Goal: Information Seeking & Learning: Learn about a topic

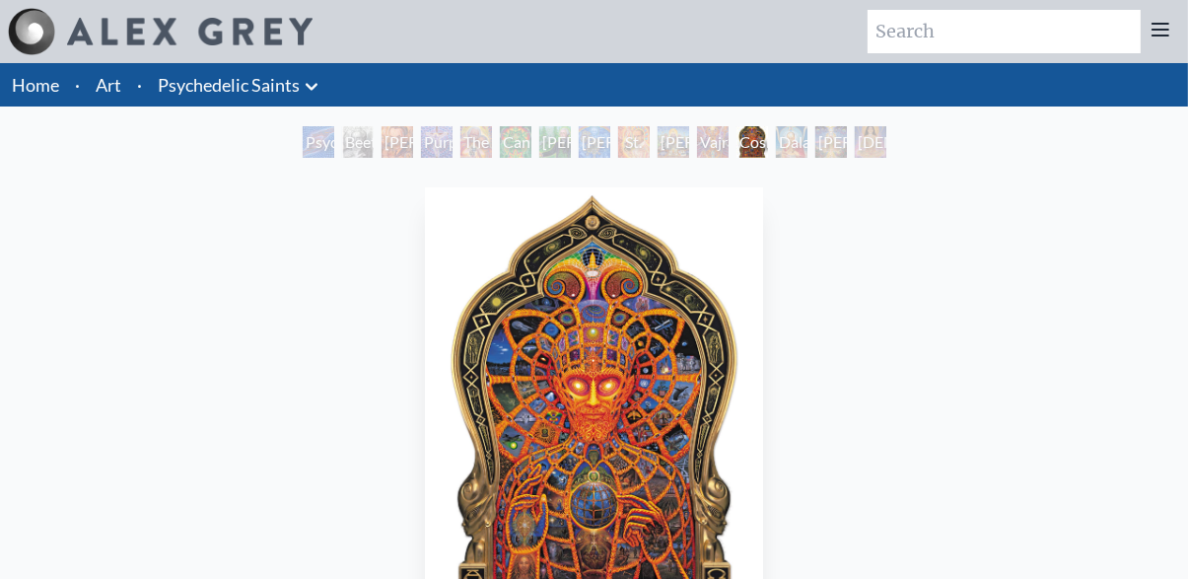
click at [639, 399] on img "12 / 15" at bounding box center [593, 418] width 337 height 463
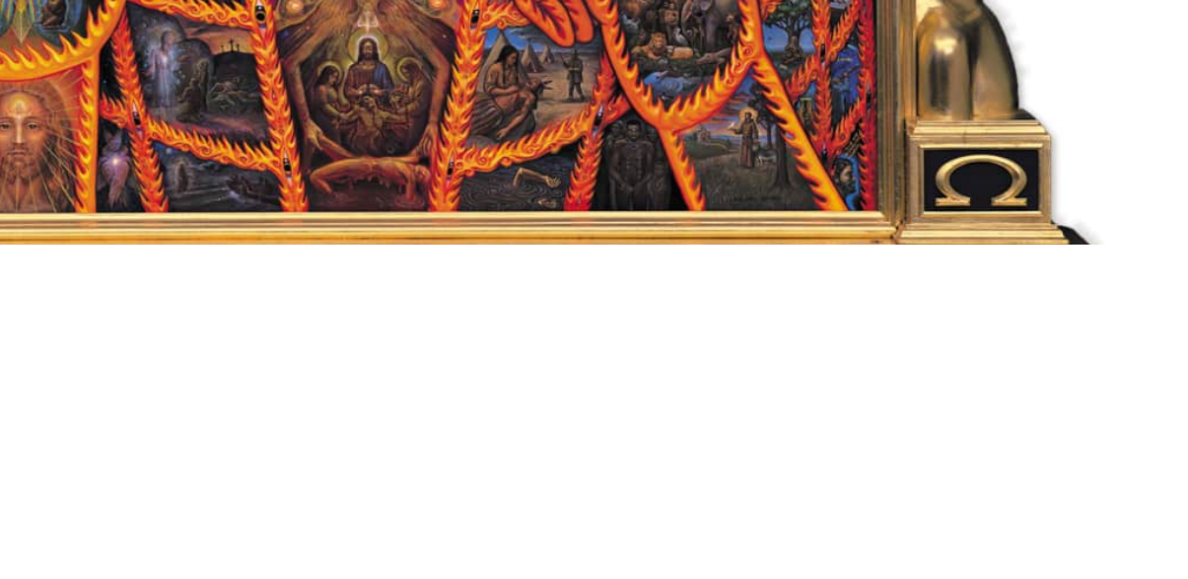
scroll to position [8, 0]
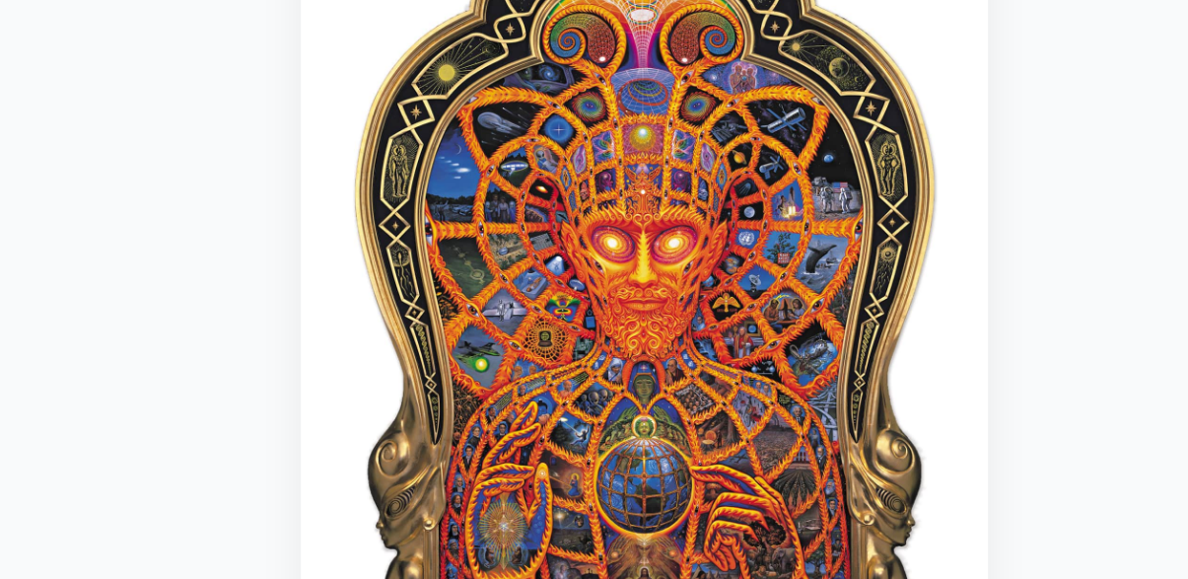
scroll to position [228, 0]
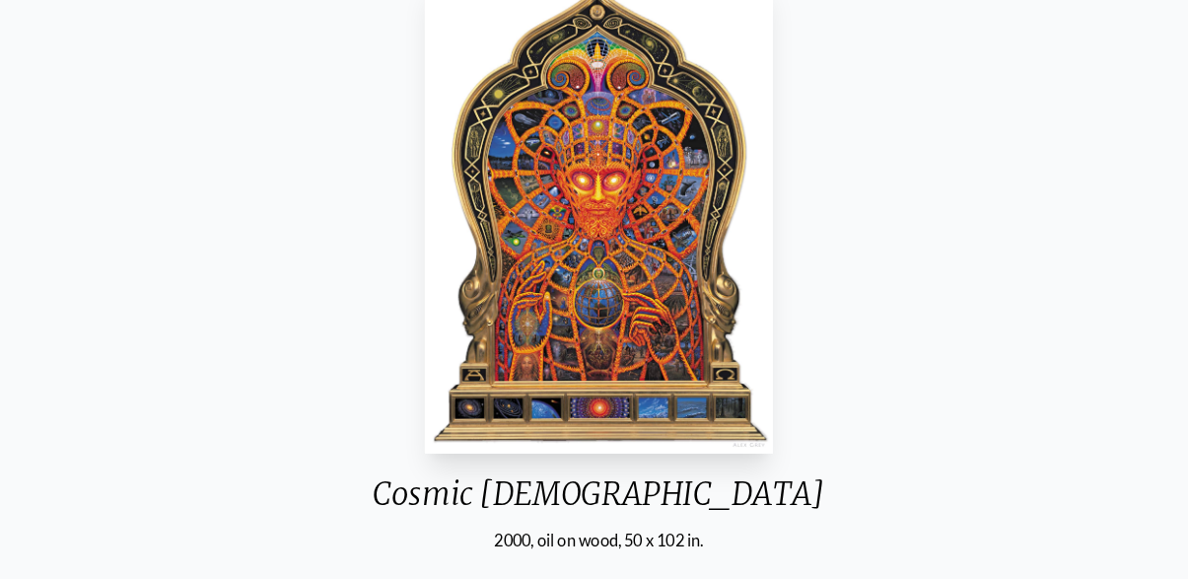
scroll to position [211, 0]
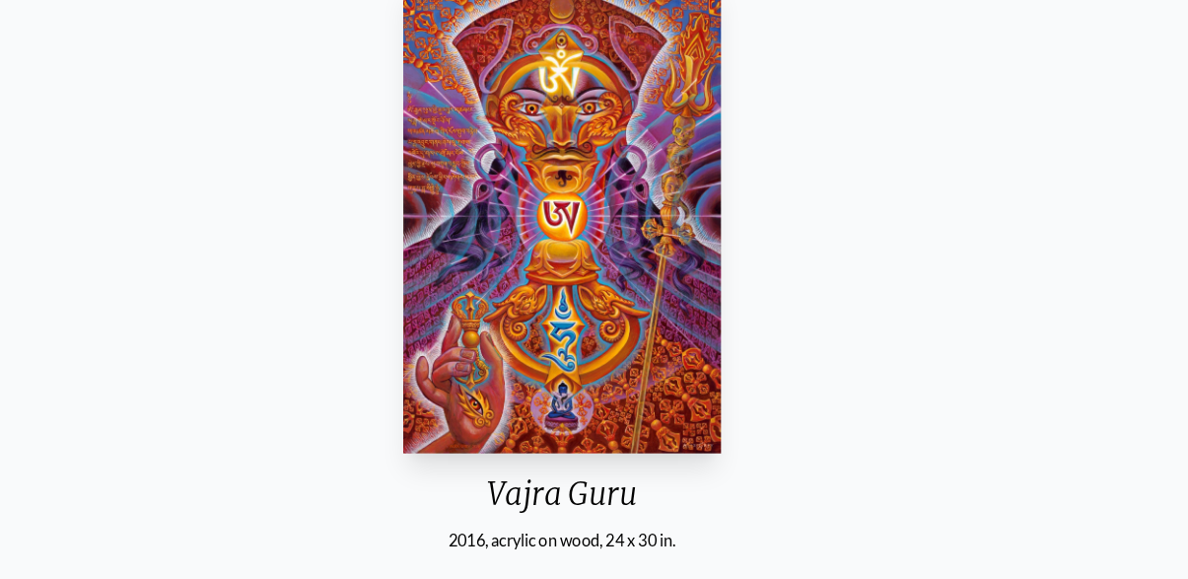
scroll to position [211, 0]
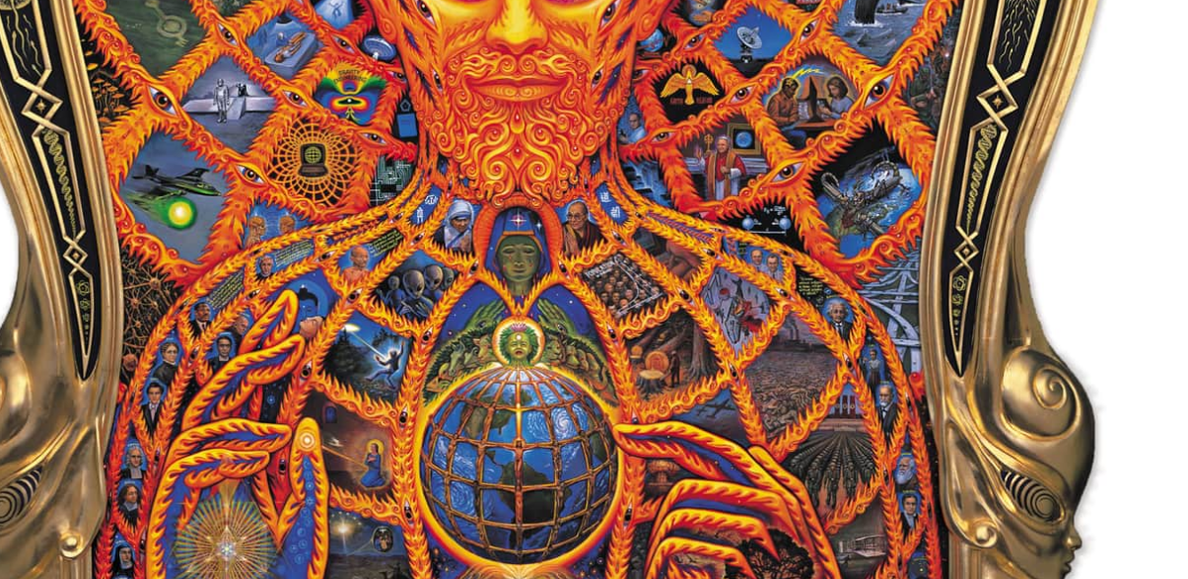
scroll to position [198, 0]
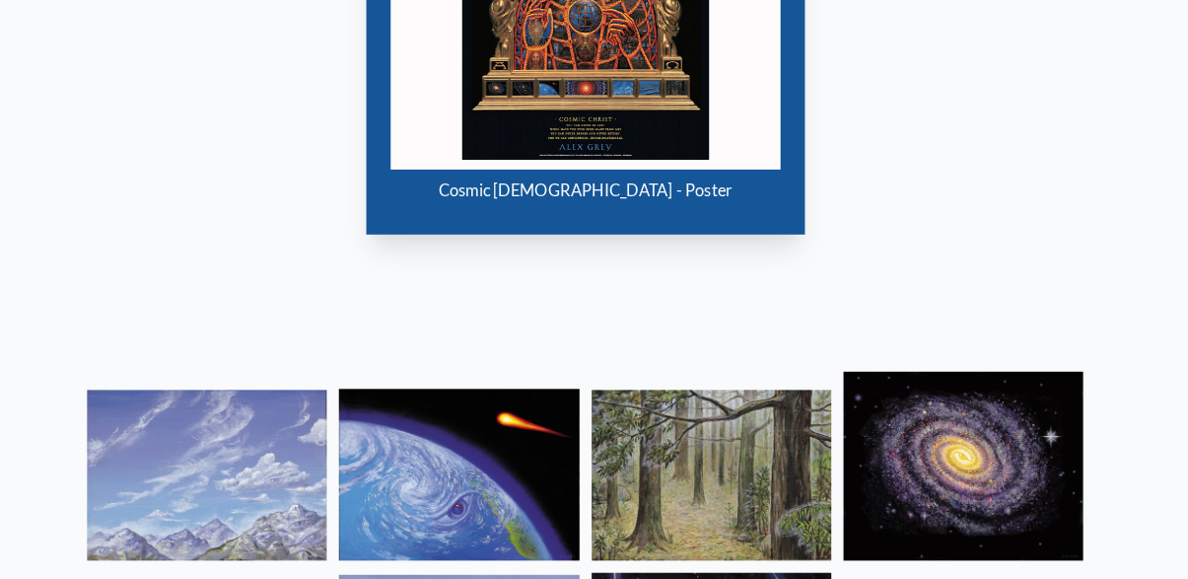
scroll to position [1087, 0]
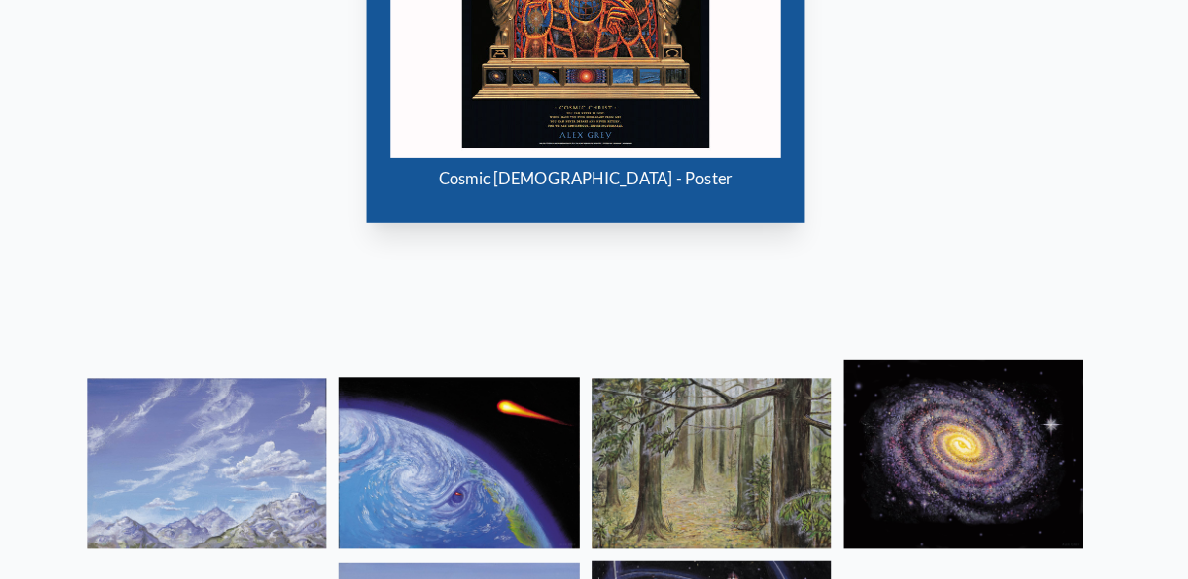
click at [202, 460] on img at bounding box center [226, 461] width 233 height 166
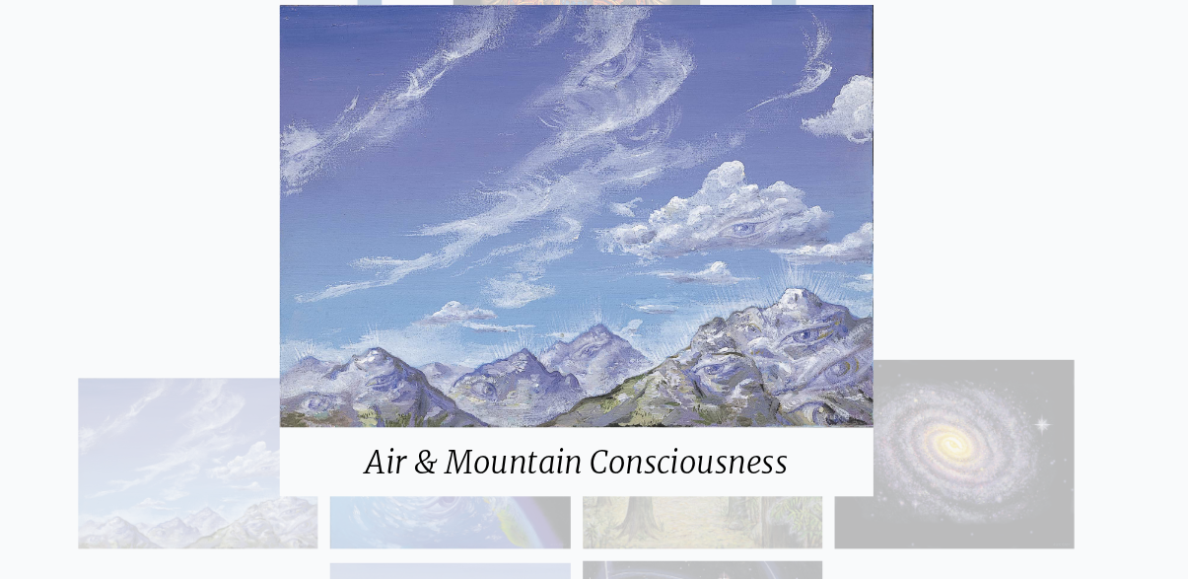
click at [932, 230] on div "Air & Mountain Consciousness" at bounding box center [594, 289] width 1188 height 579
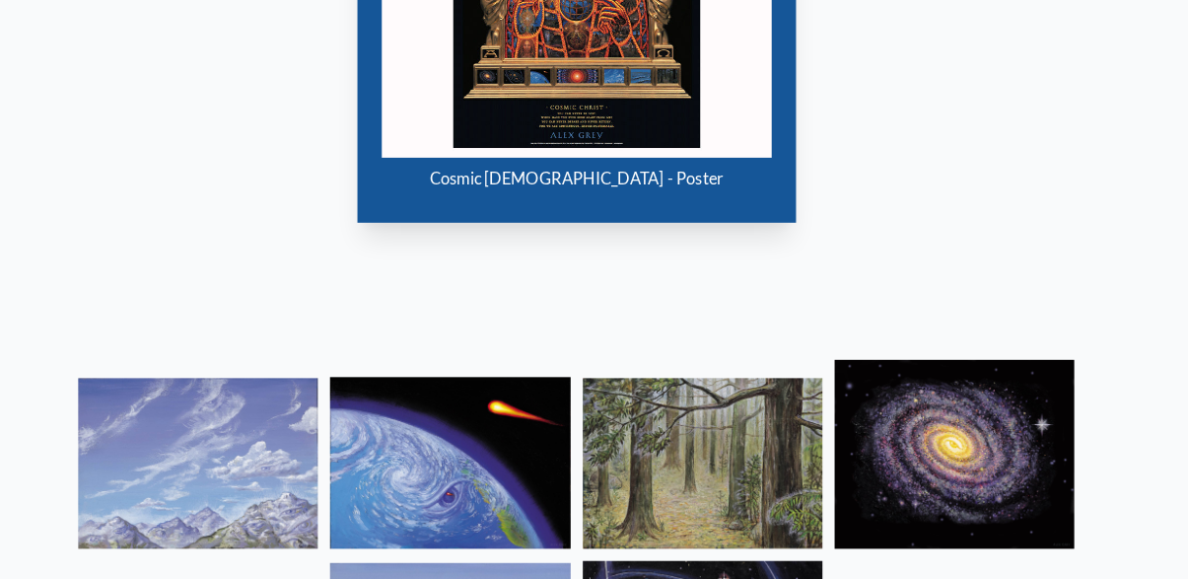
click at [433, 442] on img at bounding box center [471, 460] width 233 height 167
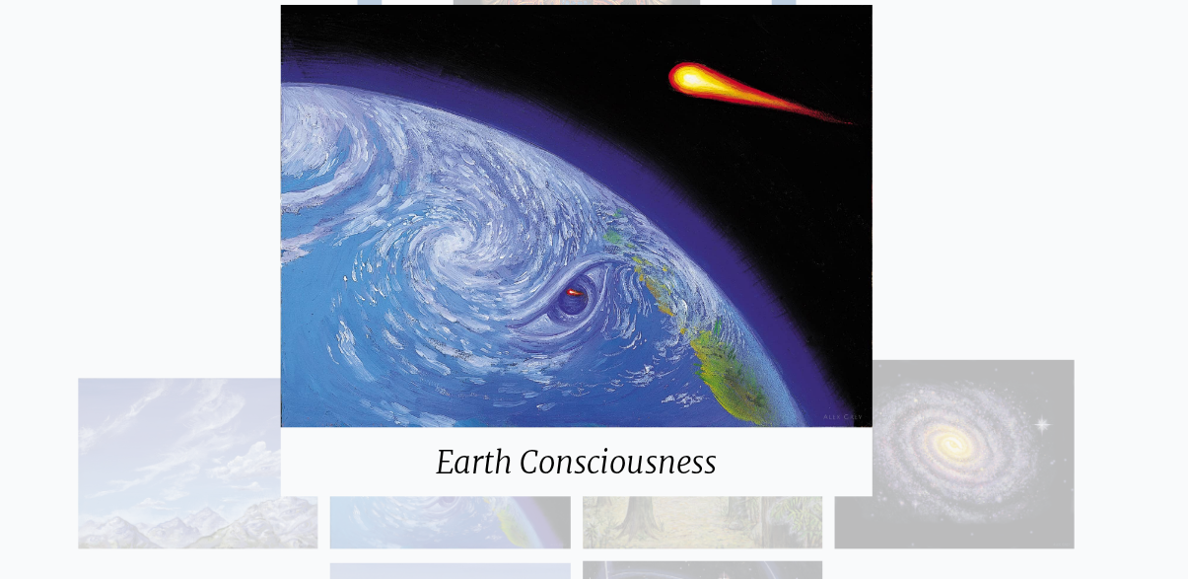
click at [1030, 182] on div "Earth Consciousness" at bounding box center [594, 289] width 1188 height 579
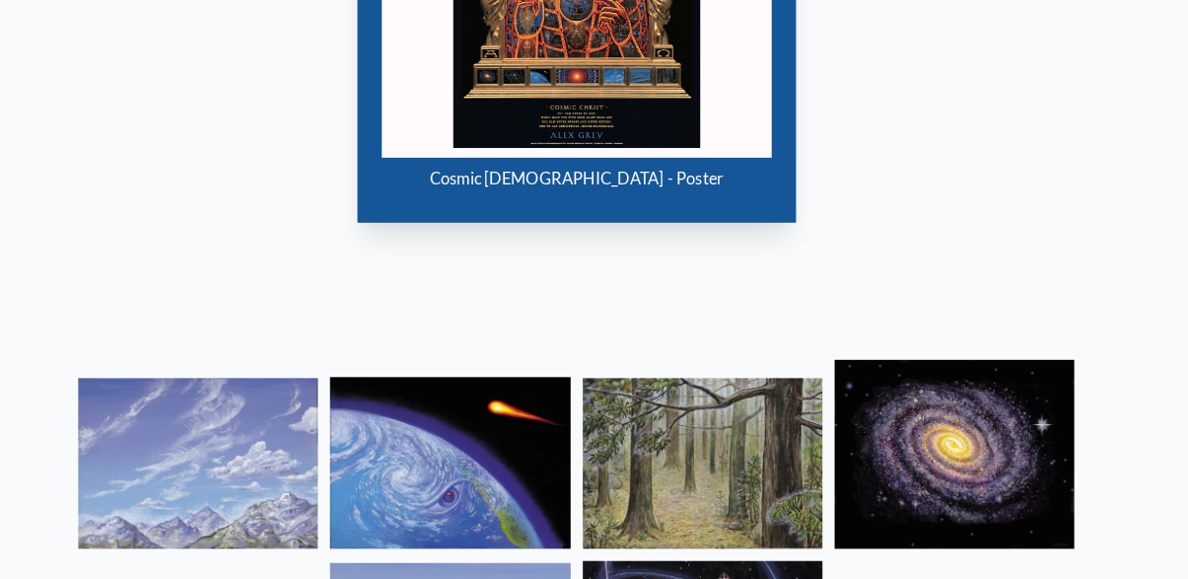
click at [781, 410] on img at bounding box center [716, 461] width 233 height 166
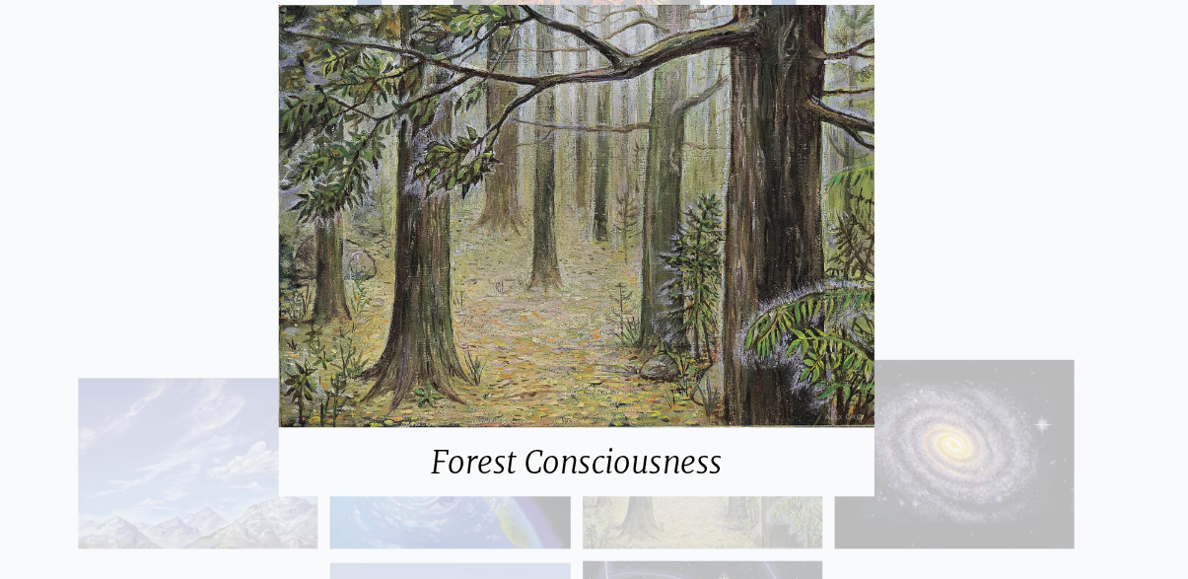
click at [1009, 216] on div "Forest Consciousness" at bounding box center [594, 289] width 1188 height 579
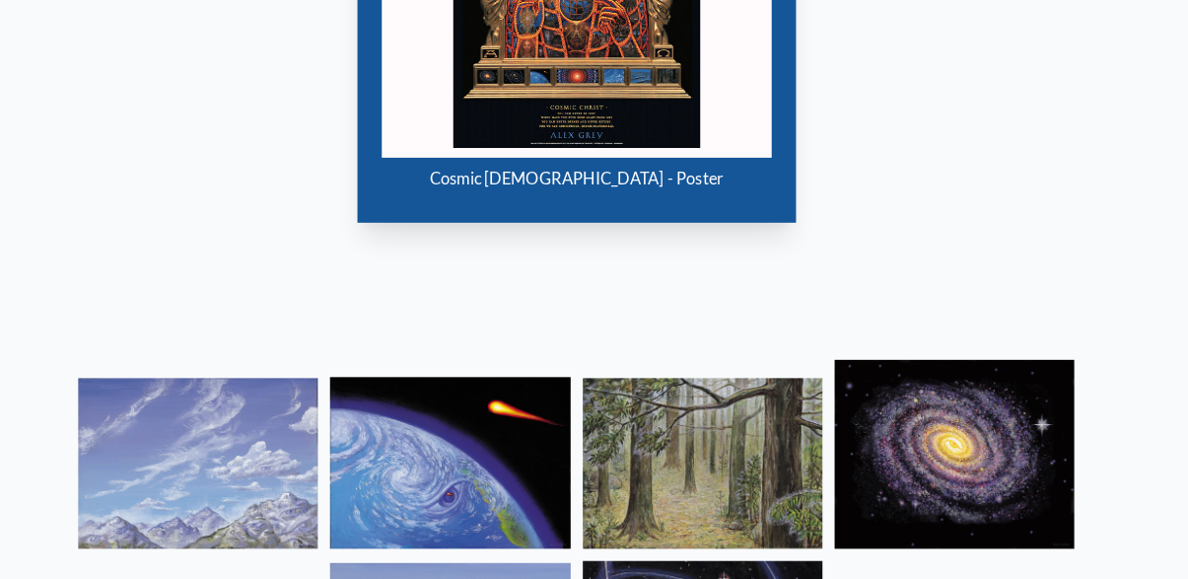
click at [790, 426] on img at bounding box center [716, 461] width 233 height 166
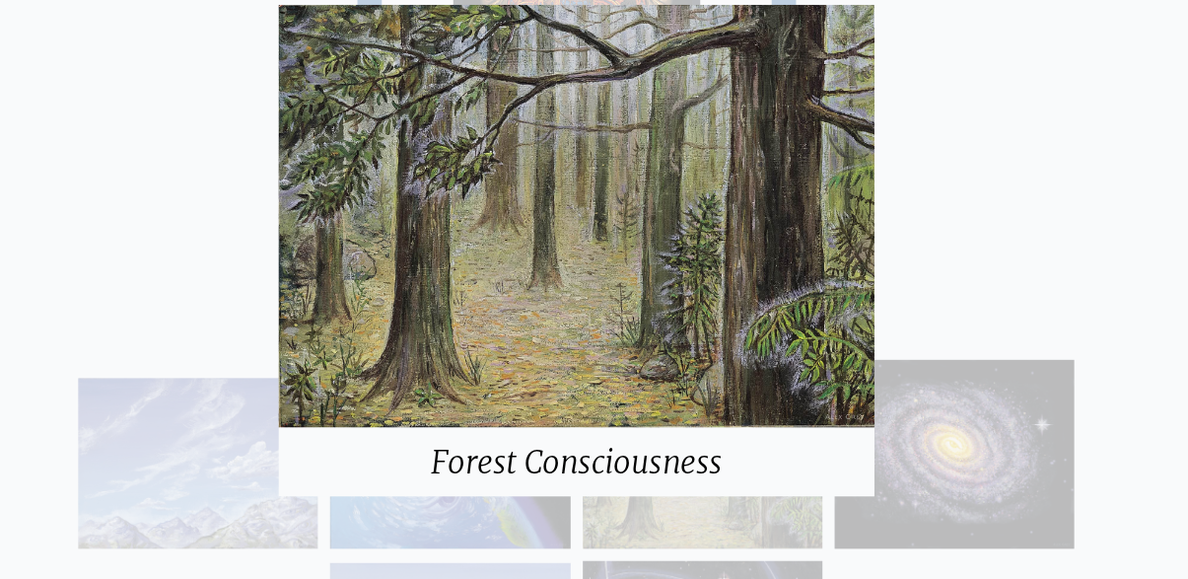
click at [1040, 208] on div "Forest Consciousness" at bounding box center [594, 289] width 1188 height 579
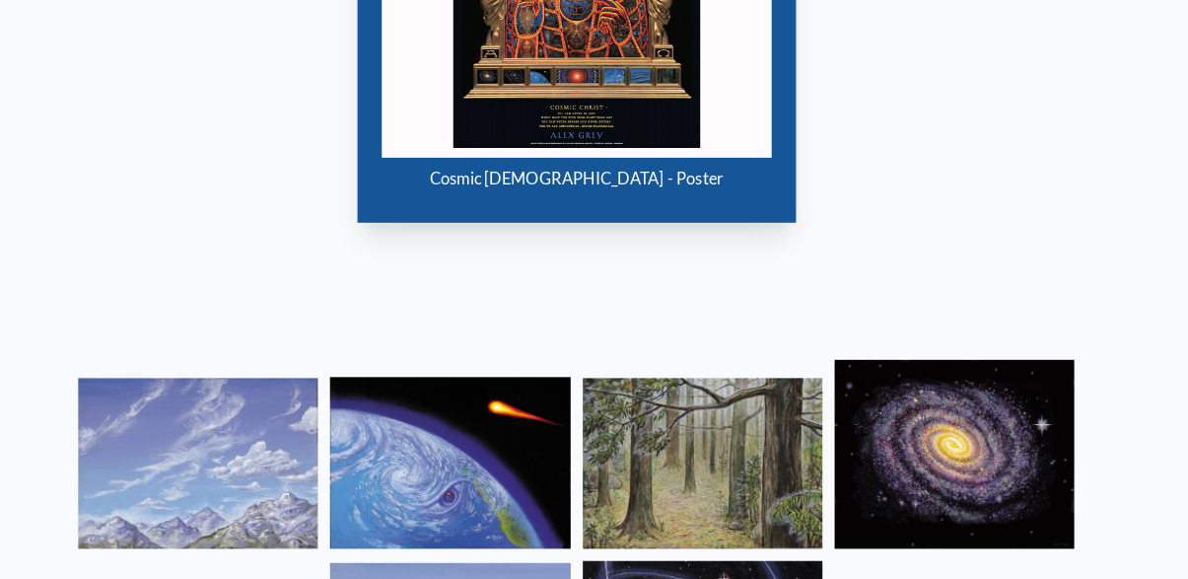
click at [946, 418] on img at bounding box center [961, 452] width 233 height 183
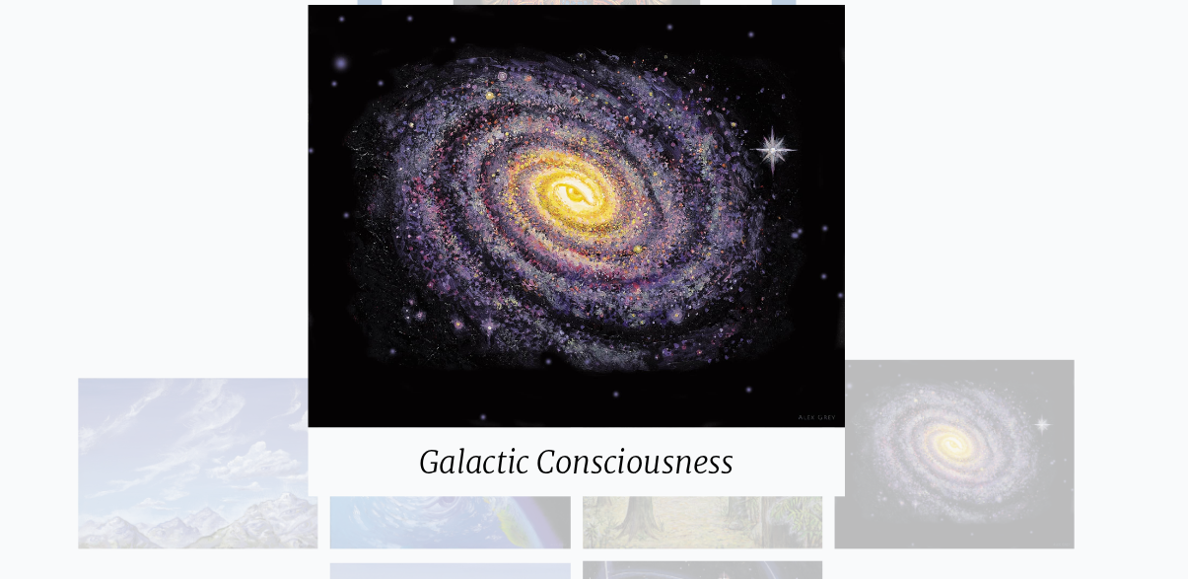
click at [1040, 223] on div "Galactic Consciousness" at bounding box center [594, 289] width 1188 height 579
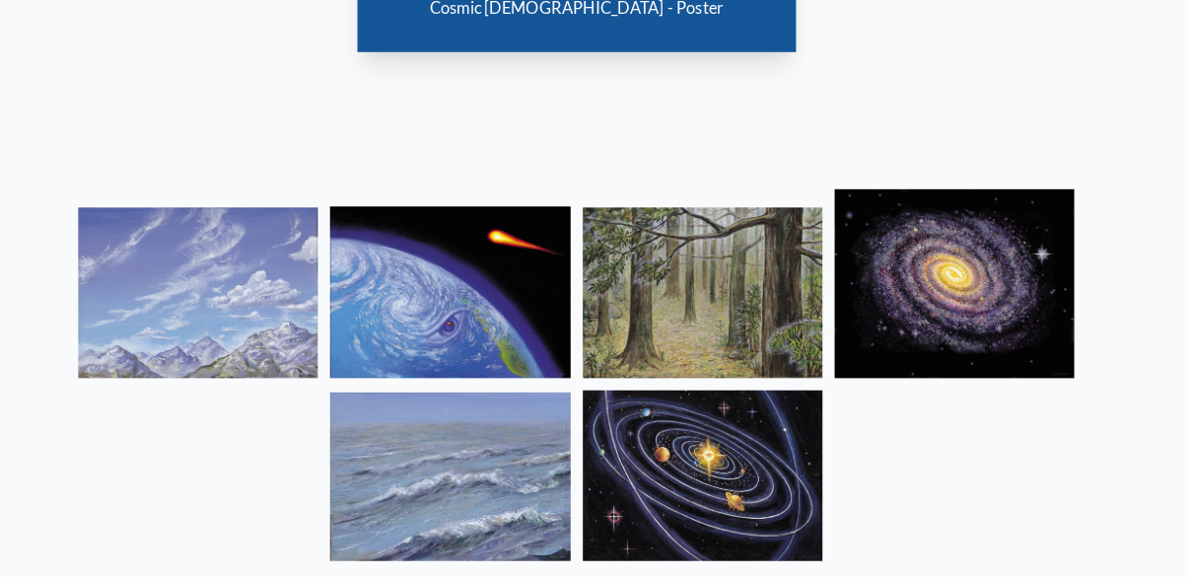
scroll to position [1258, 0]
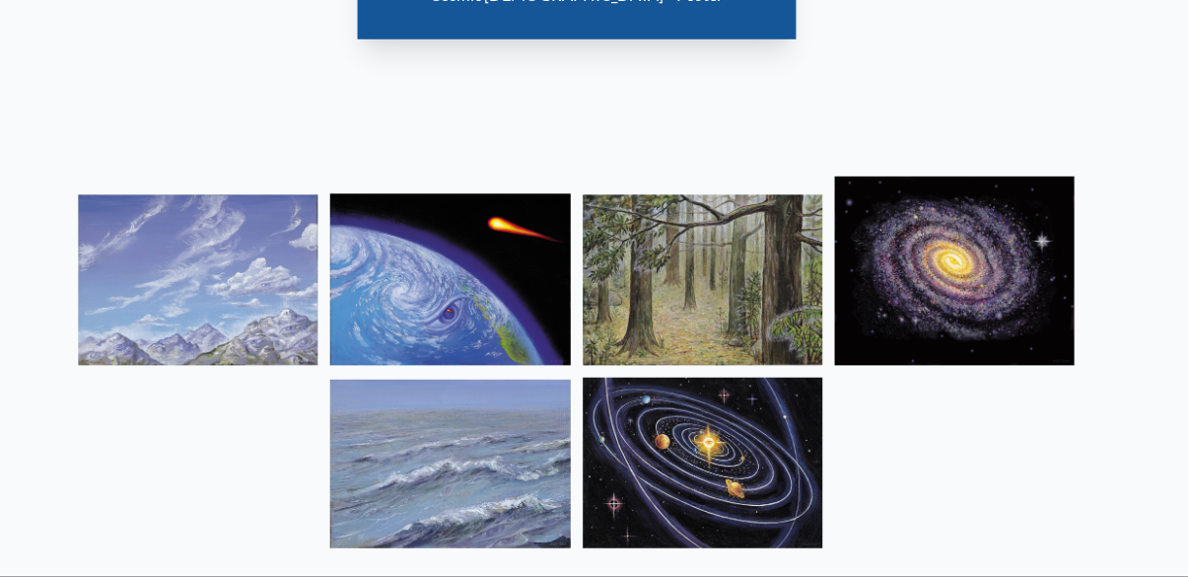
click at [525, 448] on img at bounding box center [471, 468] width 233 height 163
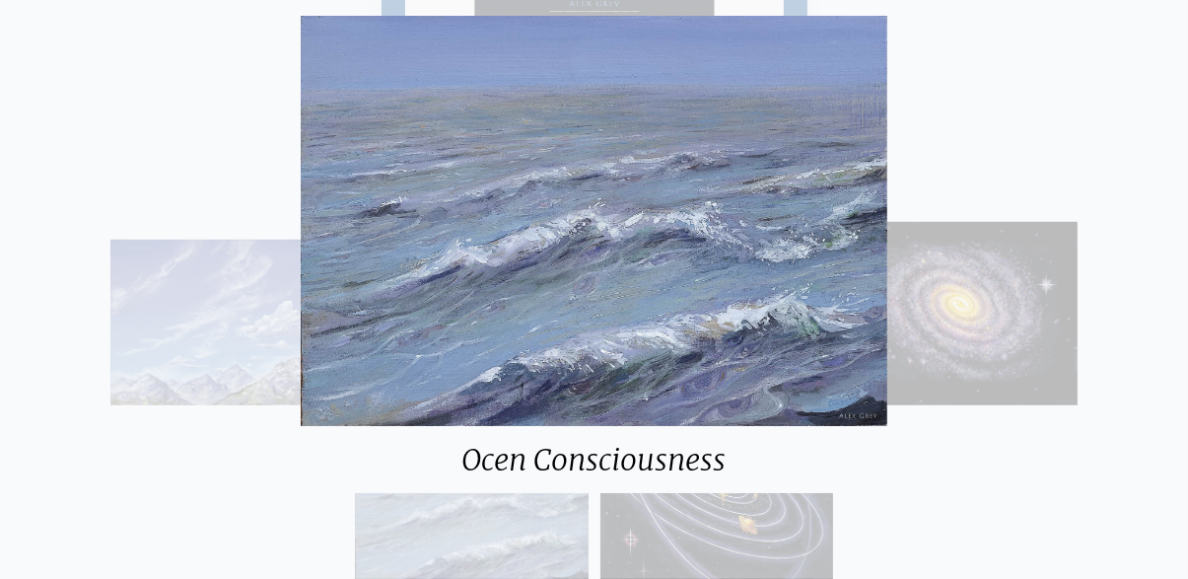
scroll to position [1216, 0]
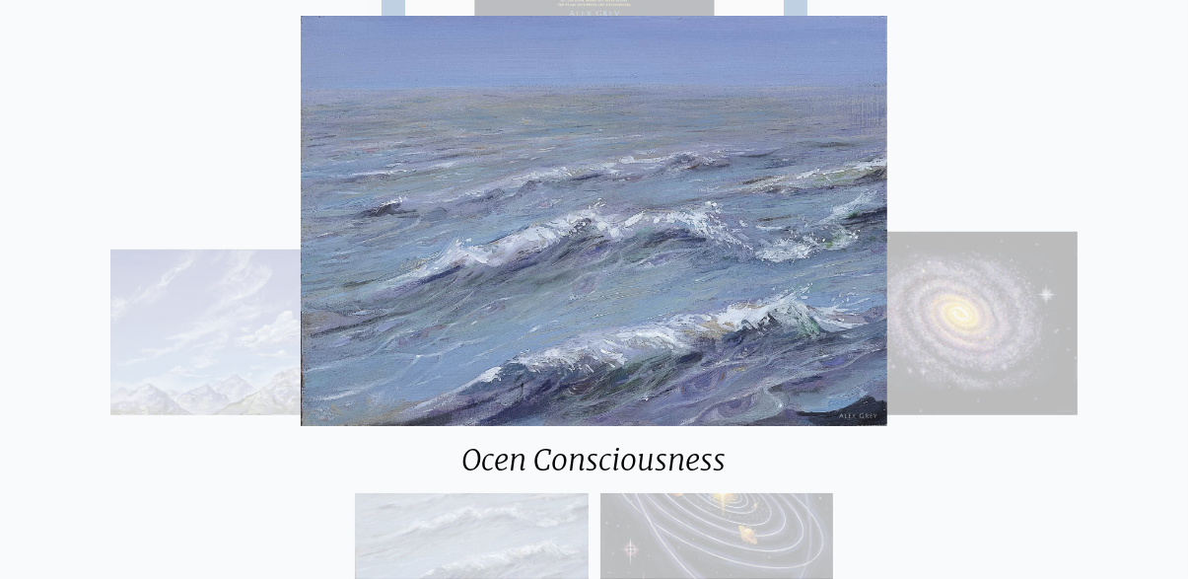
click at [1023, 255] on div "Ocen Consciousness" at bounding box center [594, 289] width 1188 height 579
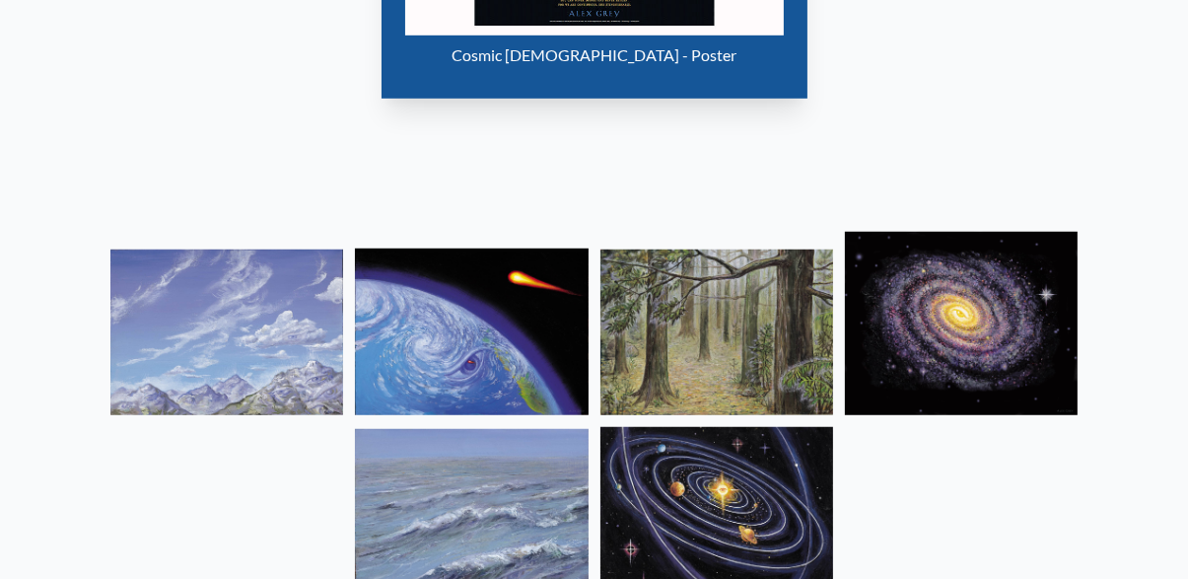
click at [767, 481] on img at bounding box center [716, 510] width 233 height 166
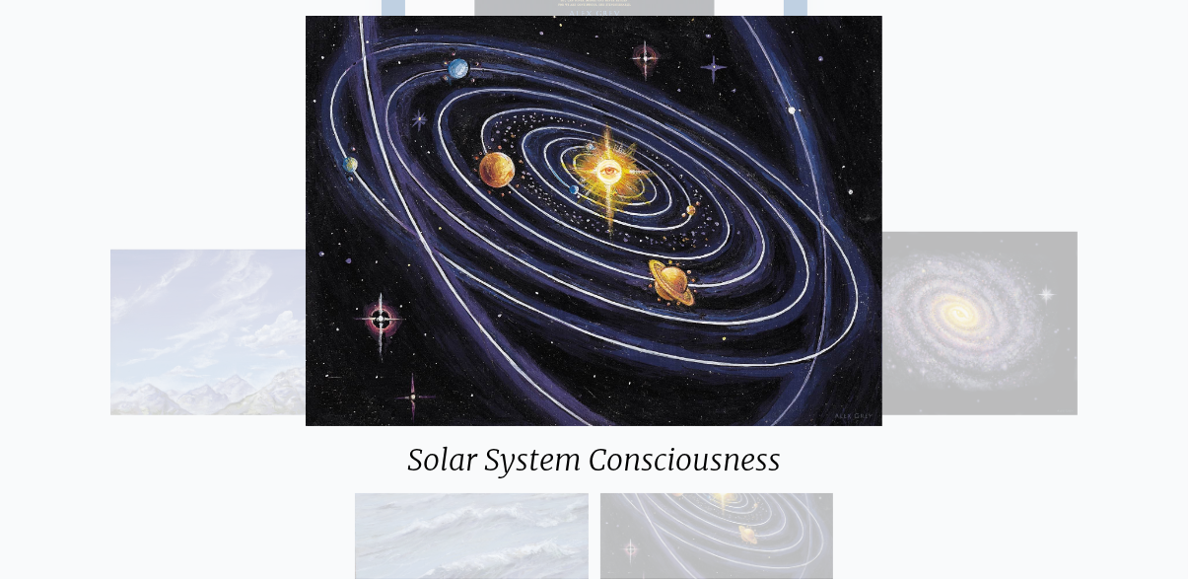
click at [1059, 212] on div "Solar System Consciousness" at bounding box center [594, 289] width 1188 height 579
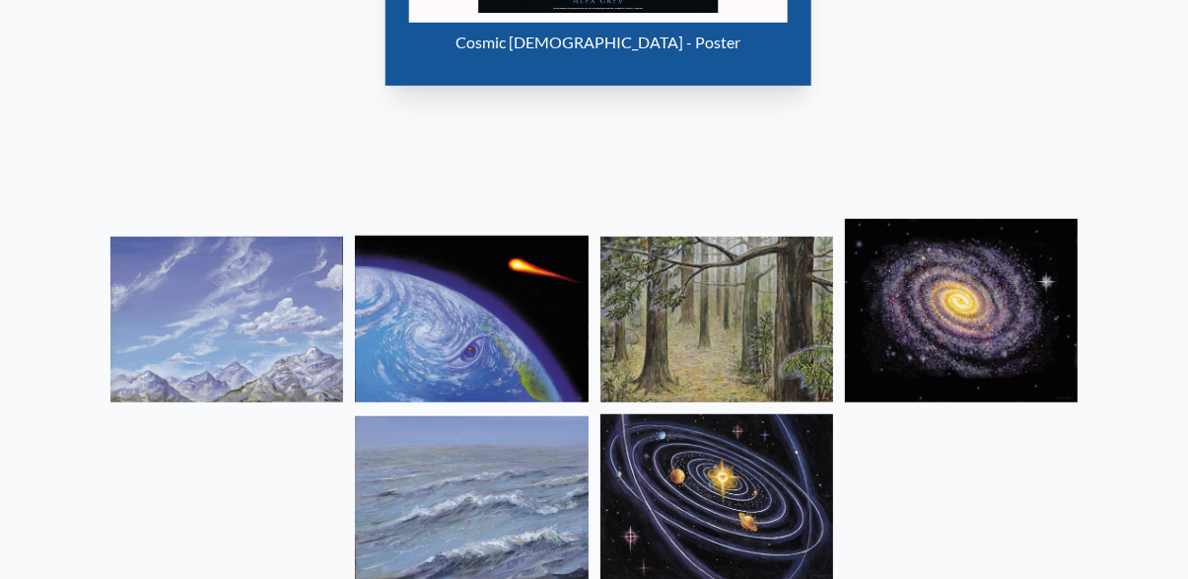
scroll to position [977, 0]
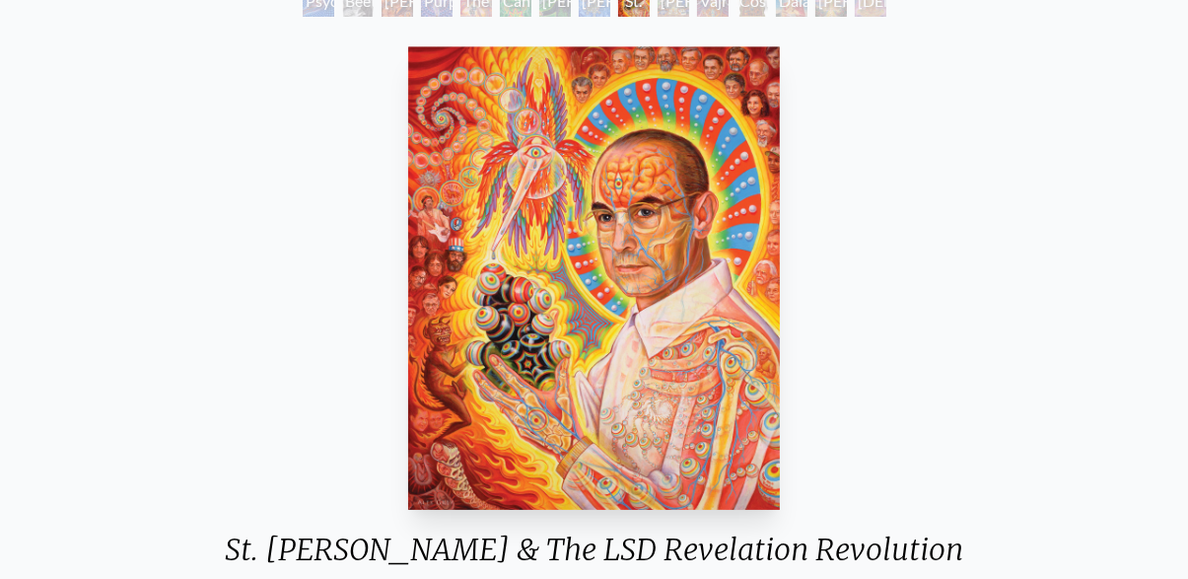
scroll to position [144, 0]
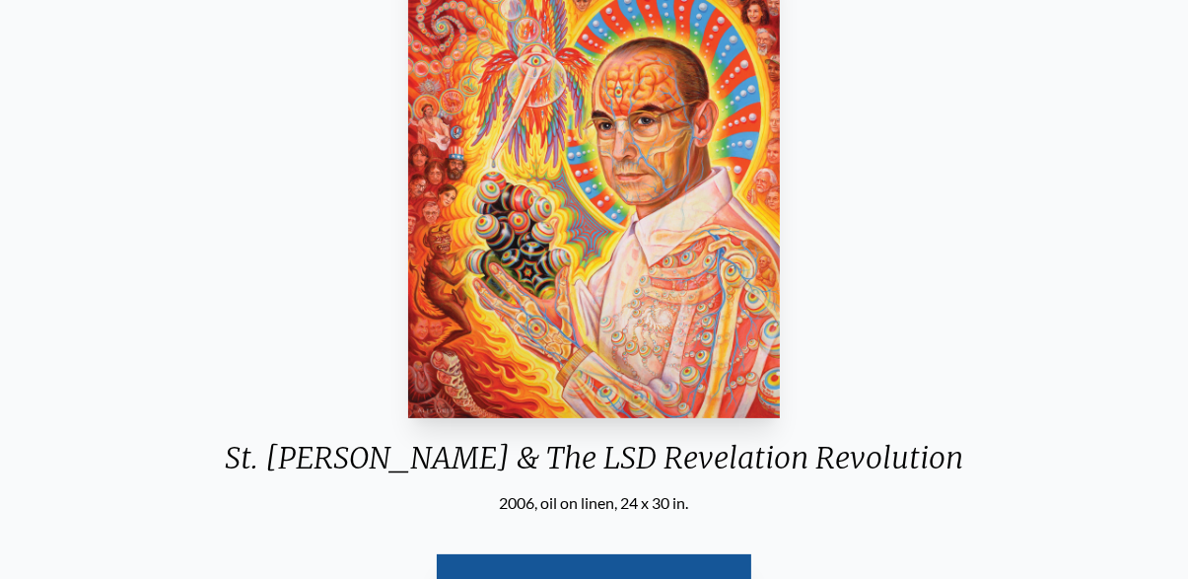
scroll to position [251, 0]
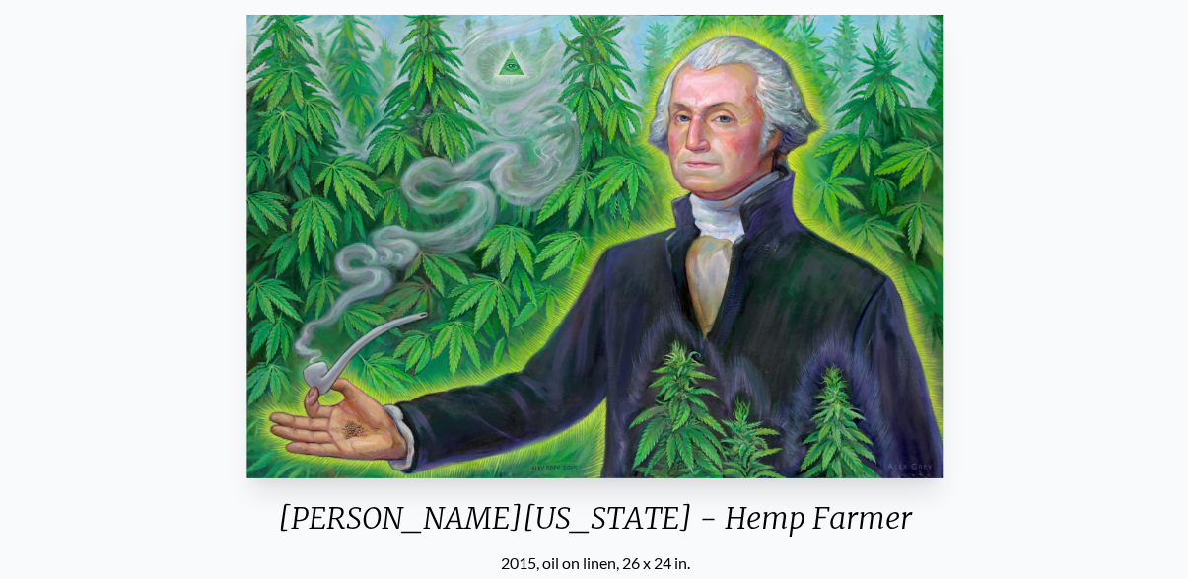
scroll to position [159, 0]
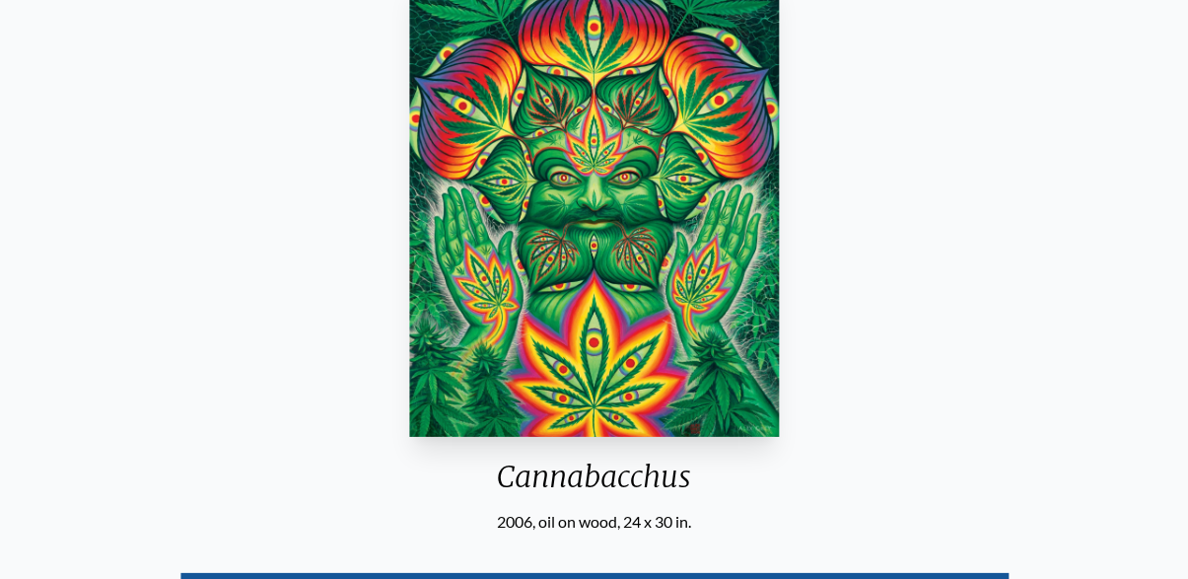
scroll to position [247, 0]
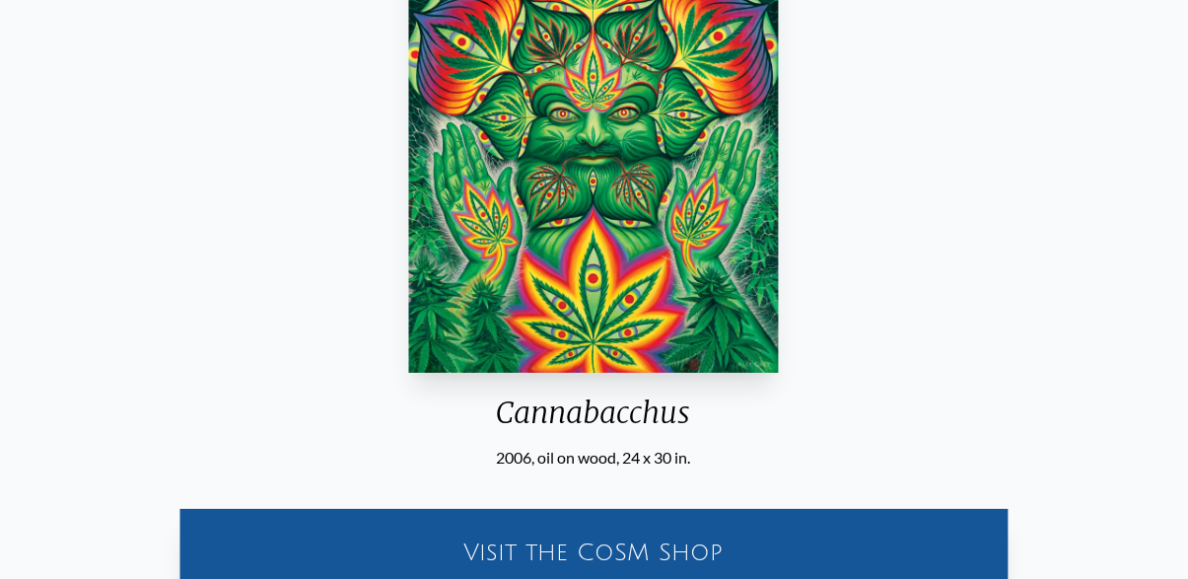
scroll to position [276, 0]
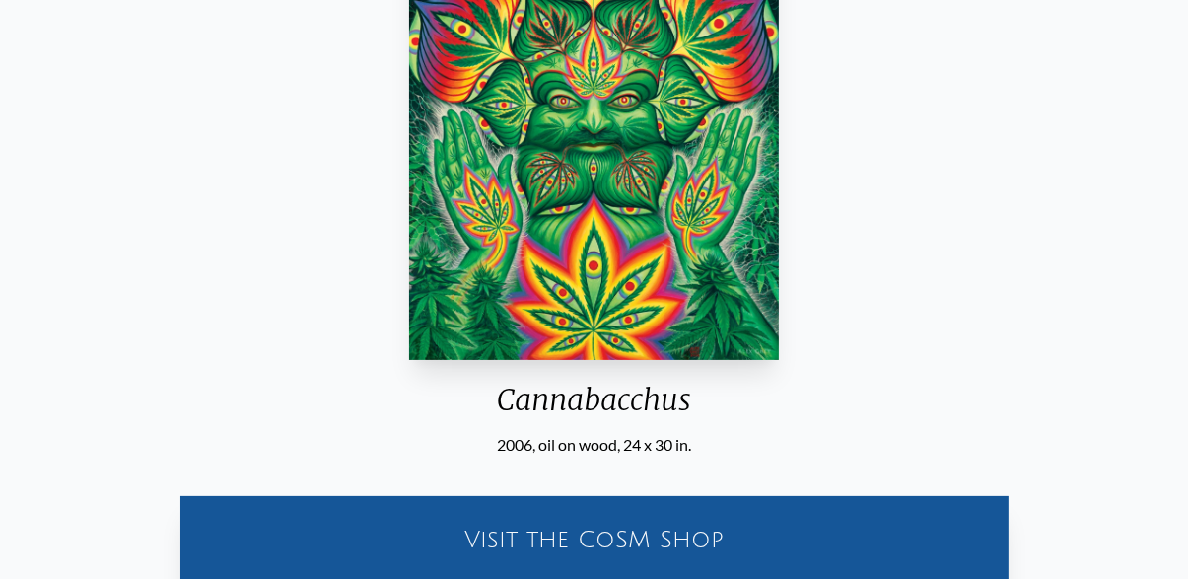
scroll to position [309, 0]
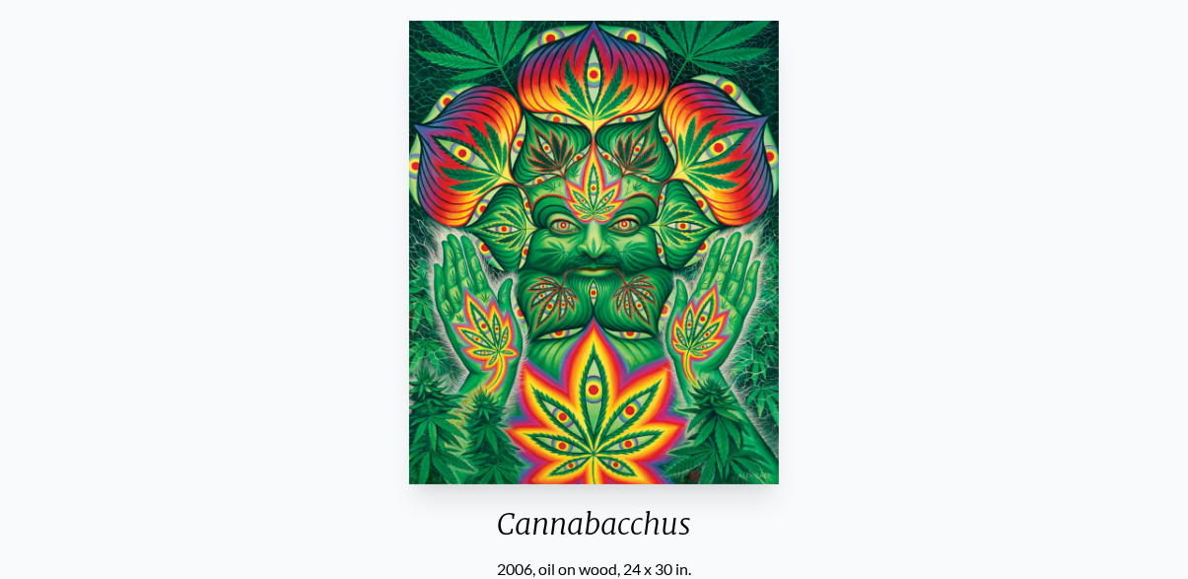
scroll to position [170, 0]
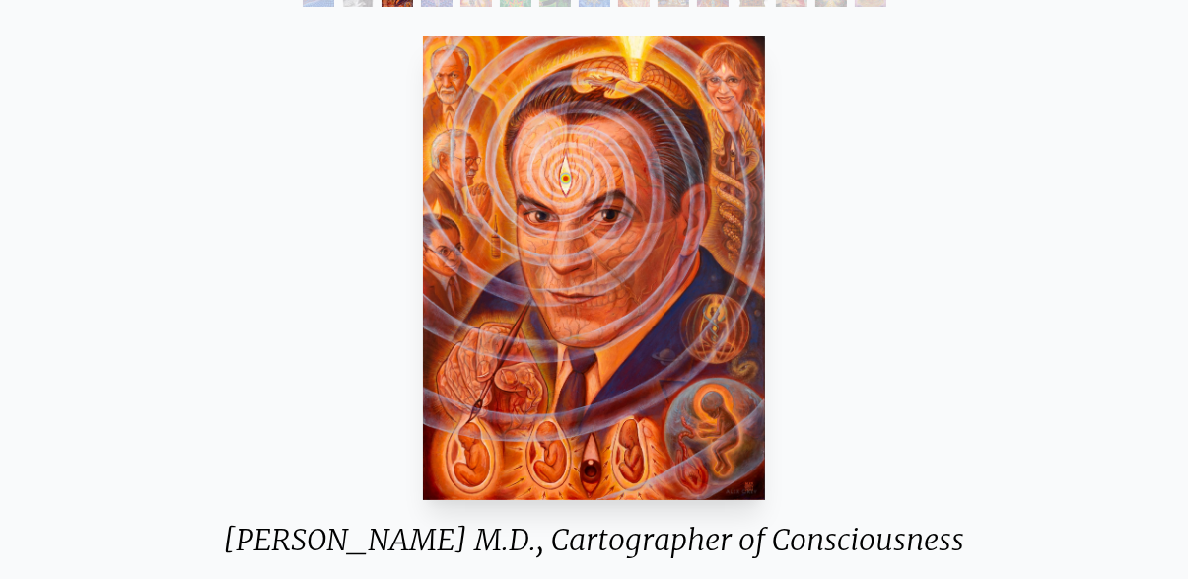
scroll to position [117, 0]
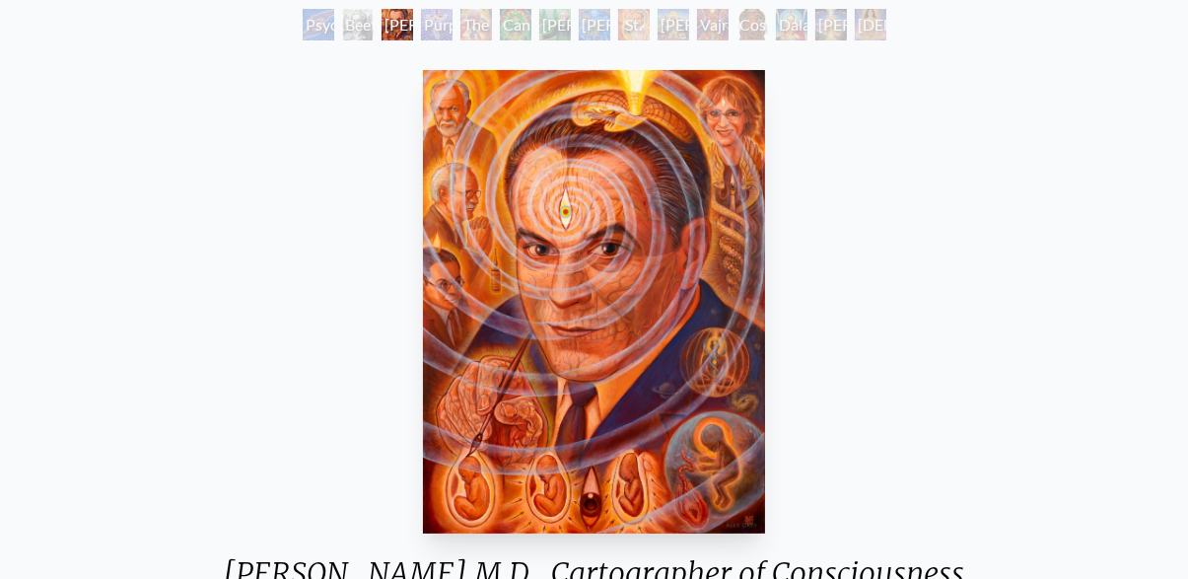
click at [1048, 304] on div "[PERSON_NAME] M.D., Cartographer of Consciousness 2011, oil on linen, 22 x 30 i…" at bounding box center [594, 417] width 1156 height 710
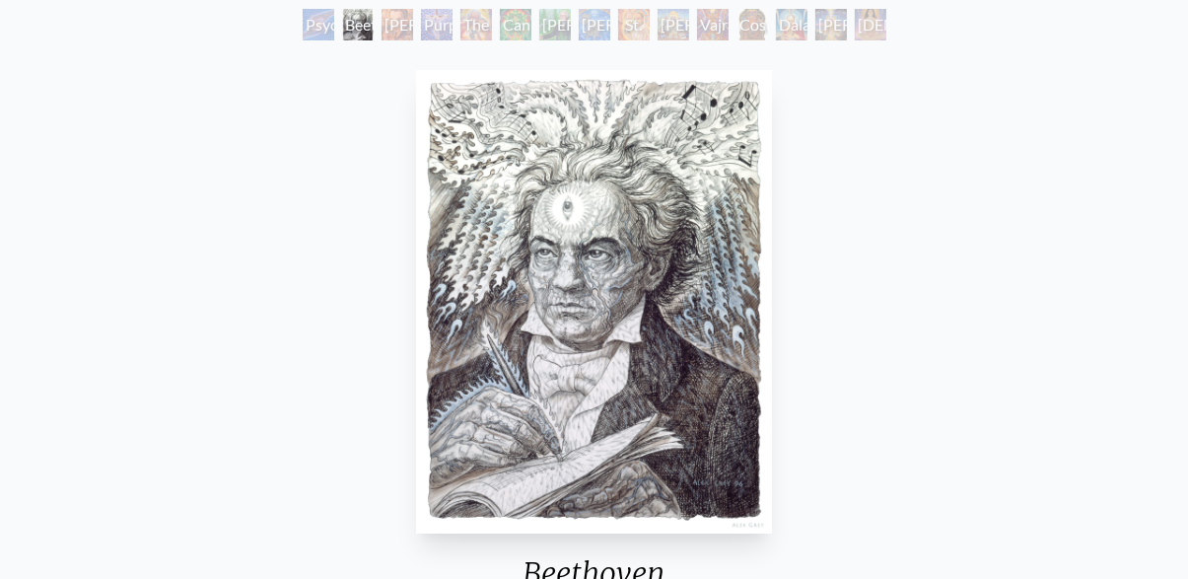
click at [1068, 290] on div "Beethoven 1996, graphite, ink & gouache on paper, 11 x 14 in. Visit the CoSM Sh…" at bounding box center [594, 417] width 1156 height 710
click at [1031, 339] on div "Beethoven 1996, graphite, ink & gouache on paper, 11 x 14 in. Visit the CoSM Sh…" at bounding box center [594, 417] width 1156 height 710
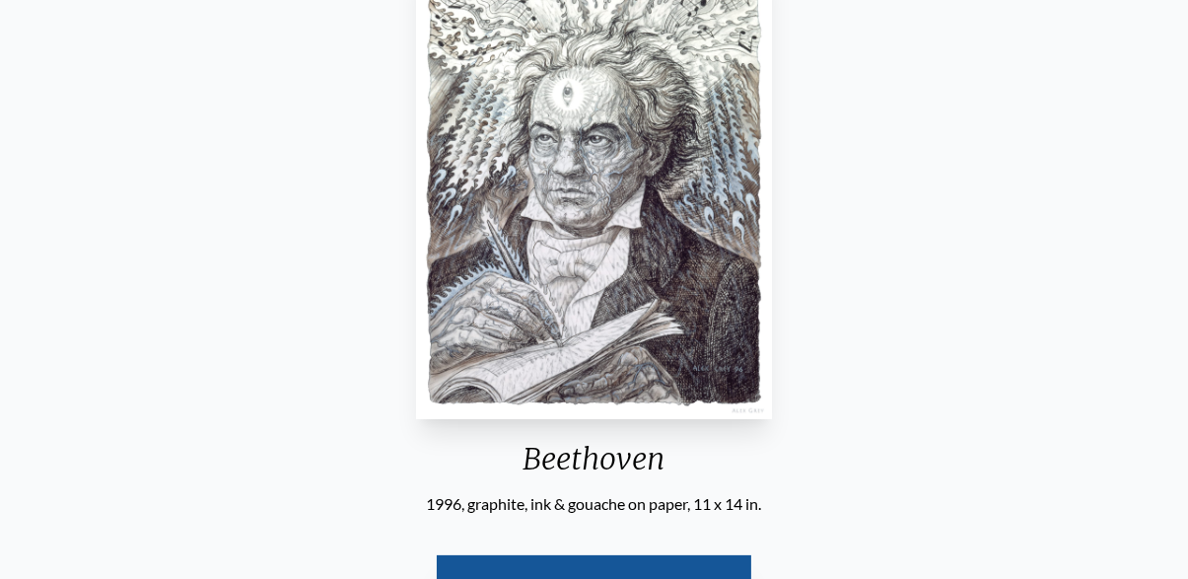
scroll to position [269, 0]
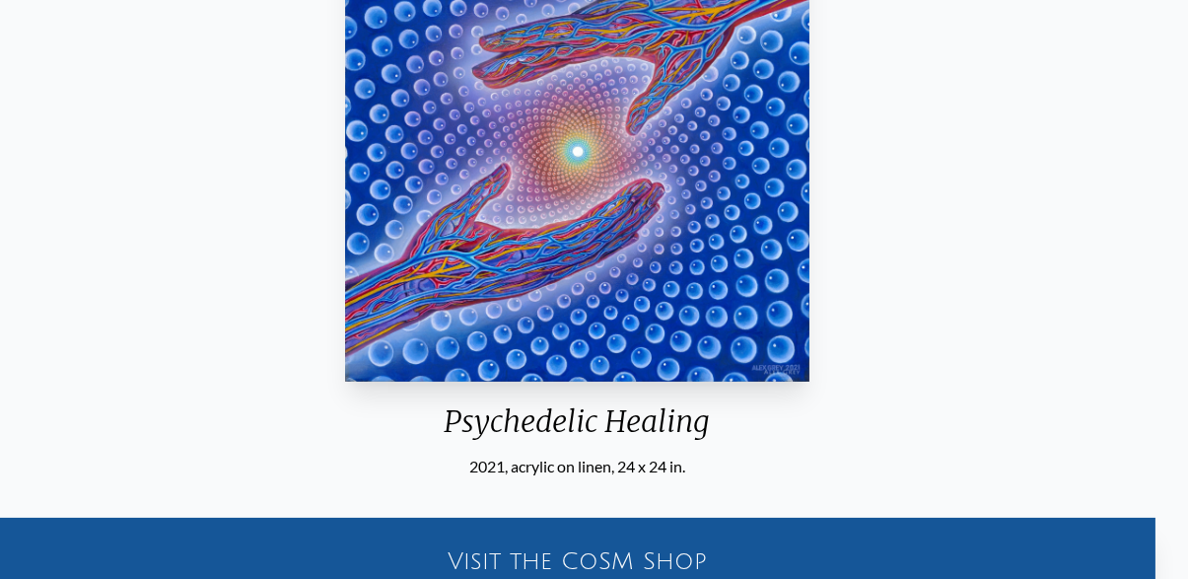
scroll to position [272, 0]
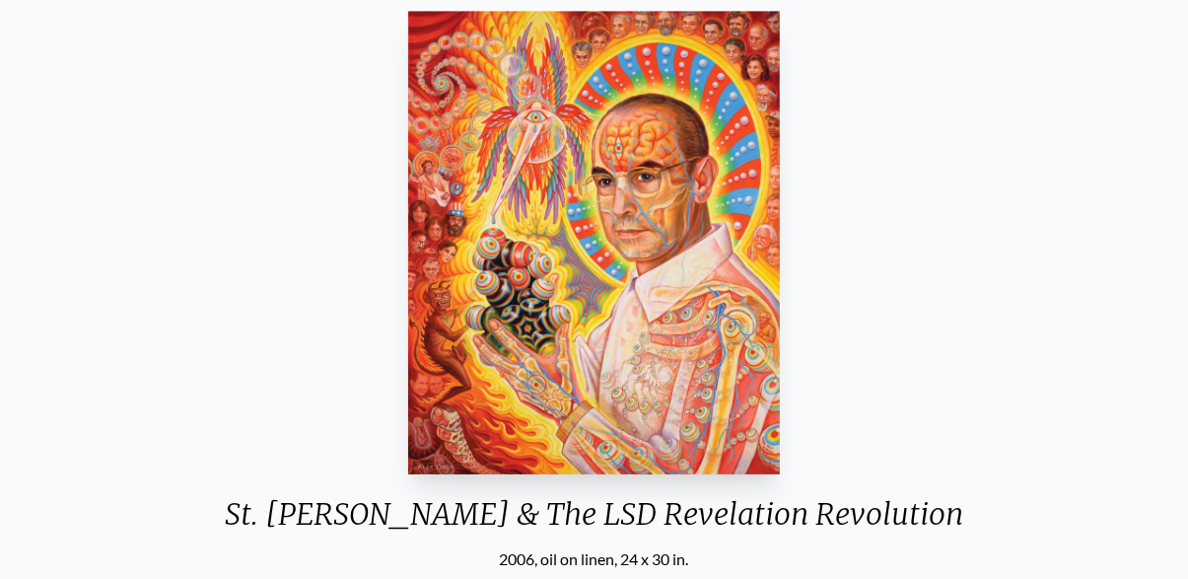
scroll to position [220, 0]
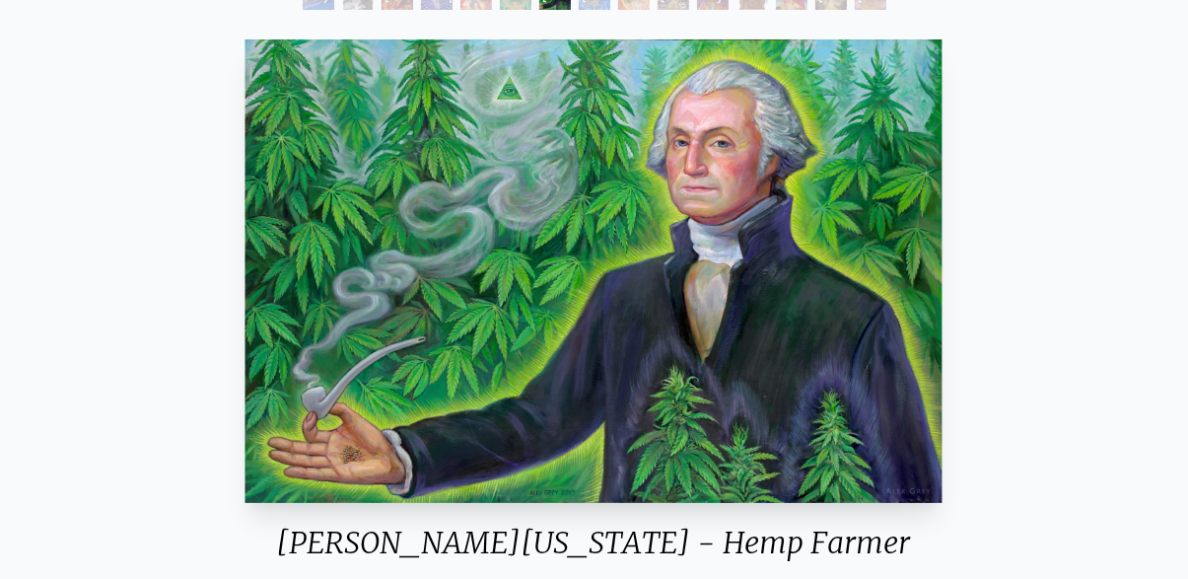
scroll to position [121, 0]
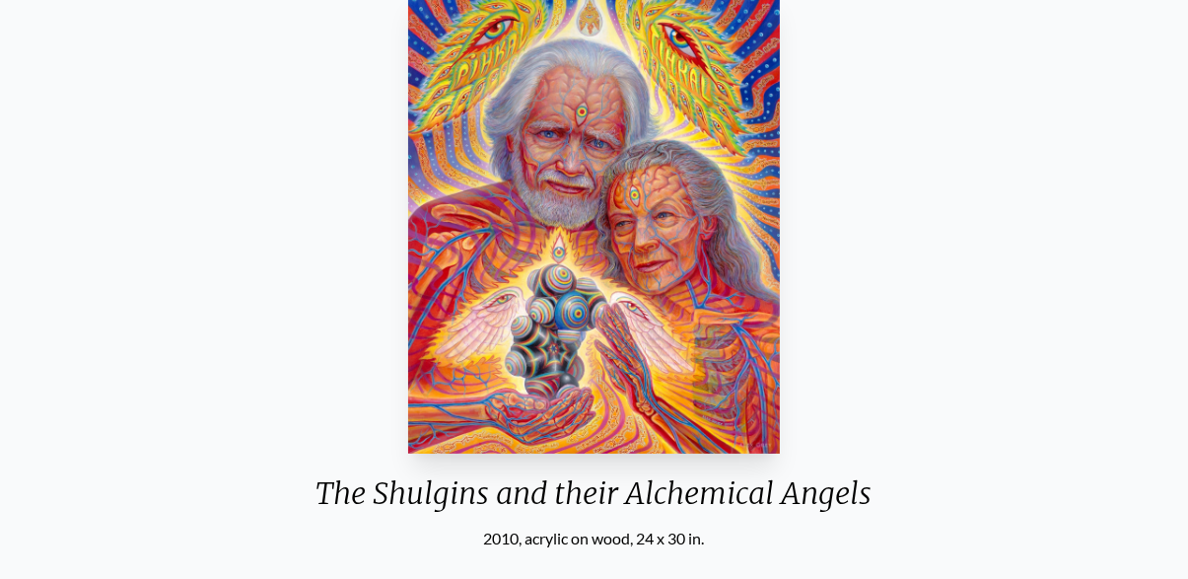
scroll to position [199, 0]
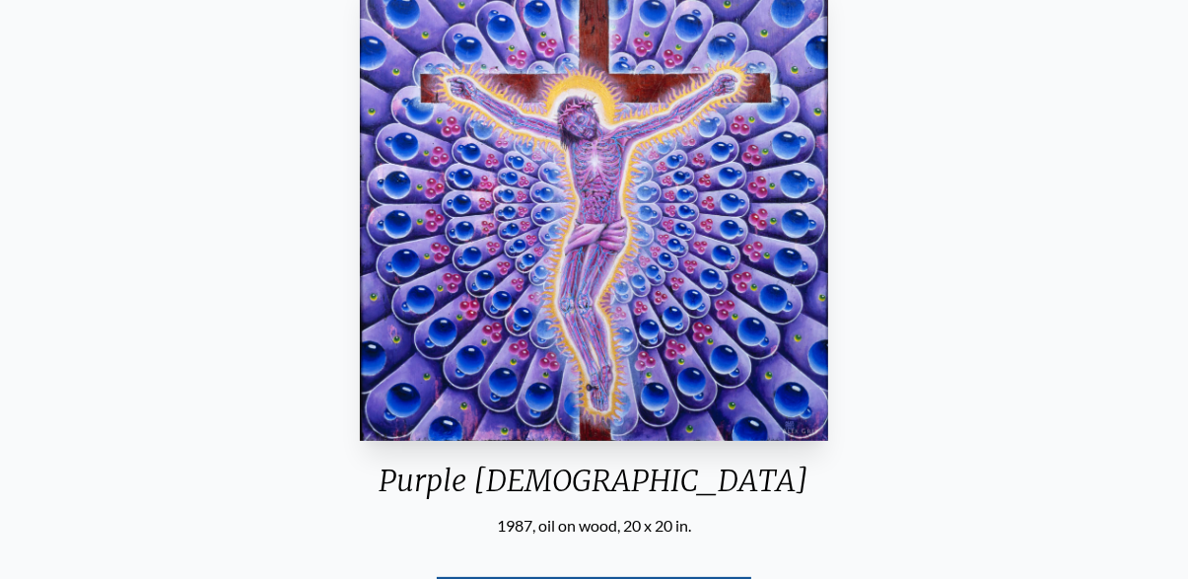
scroll to position [234, 0]
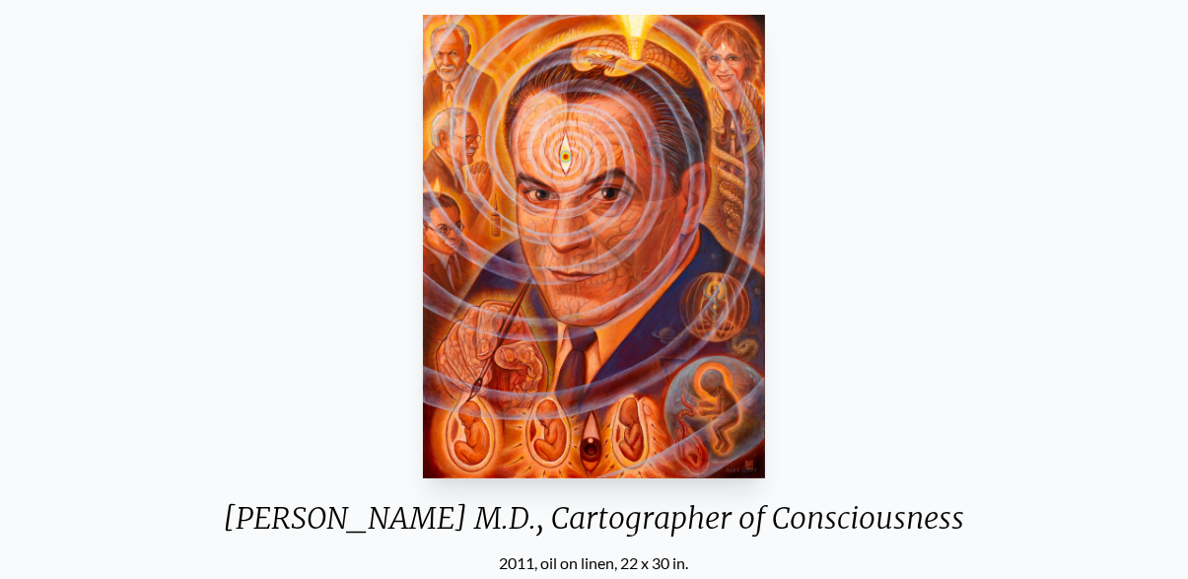
scroll to position [171, 0]
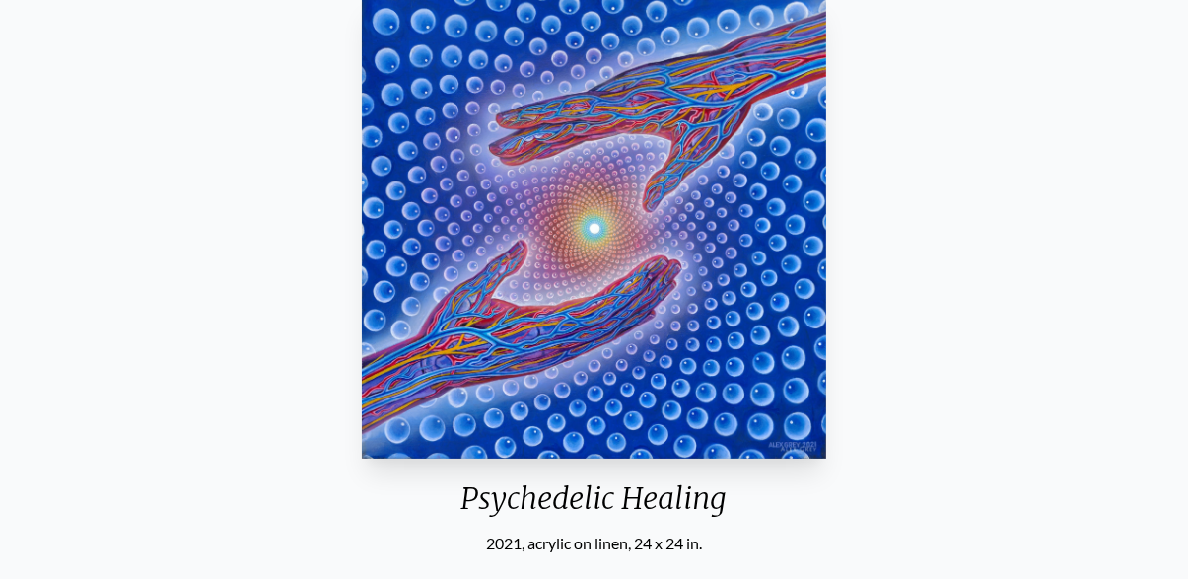
scroll to position [128, 0]
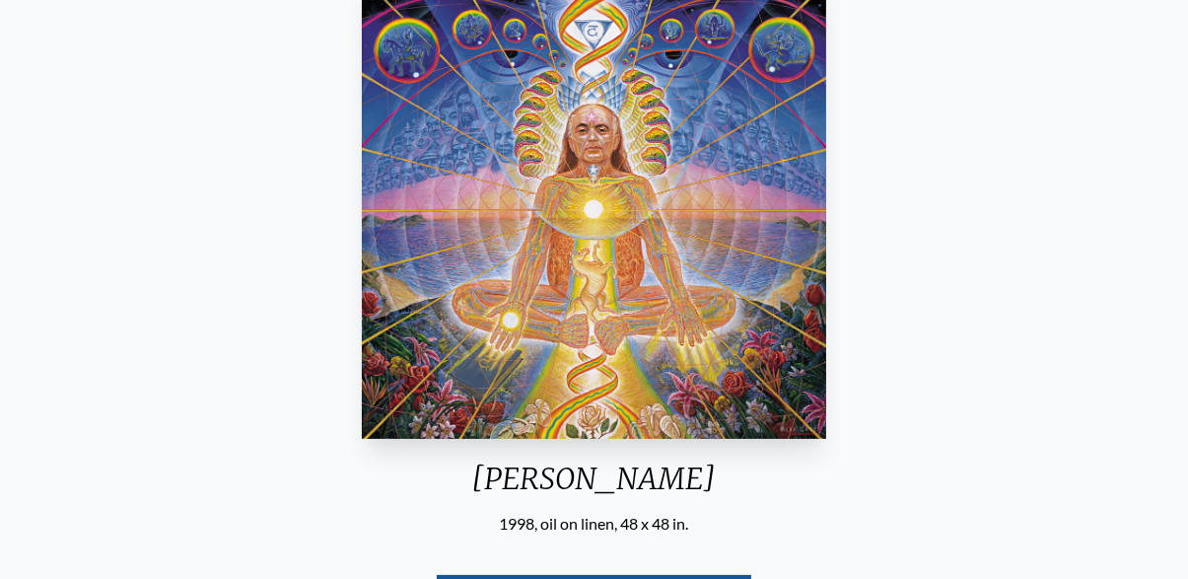
scroll to position [217, 0]
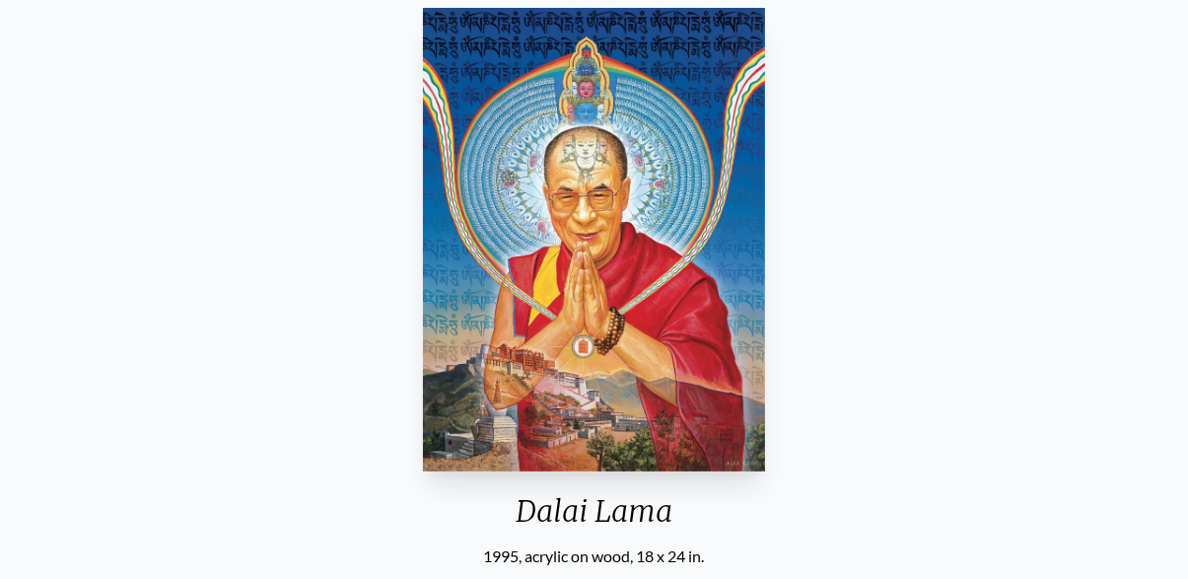
scroll to position [199, 0]
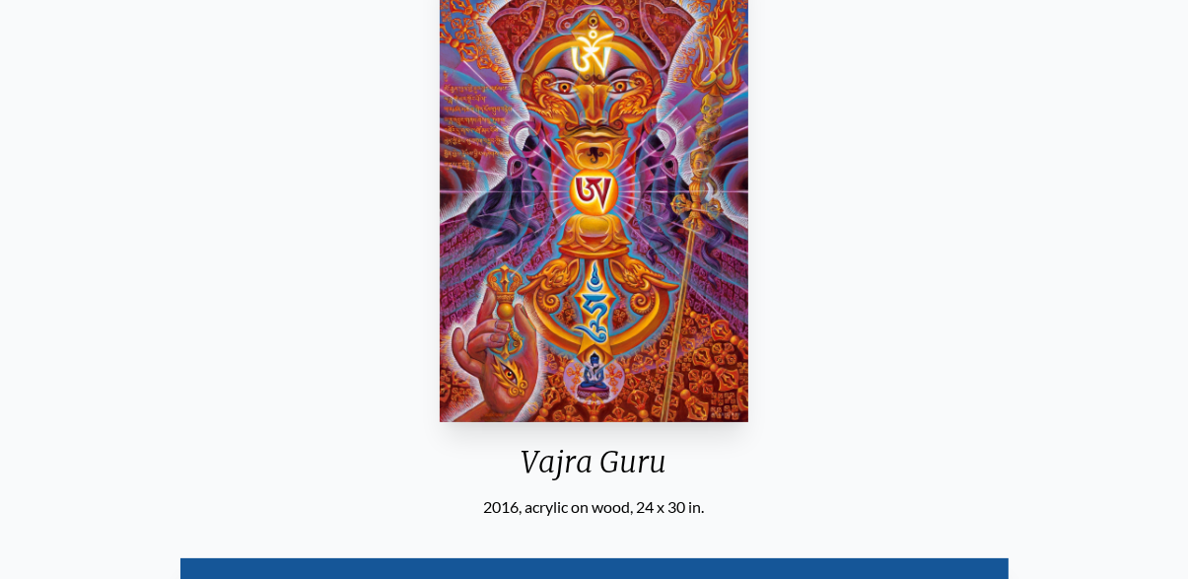
scroll to position [265, 0]
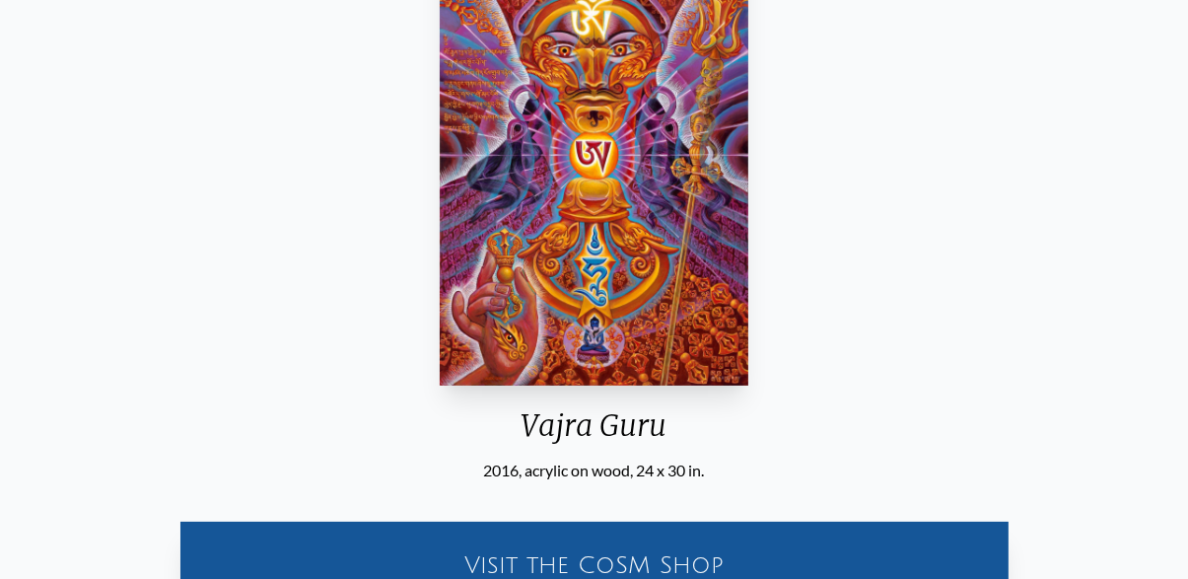
scroll to position [245, 0]
